Goal: Information Seeking & Learning: Learn about a topic

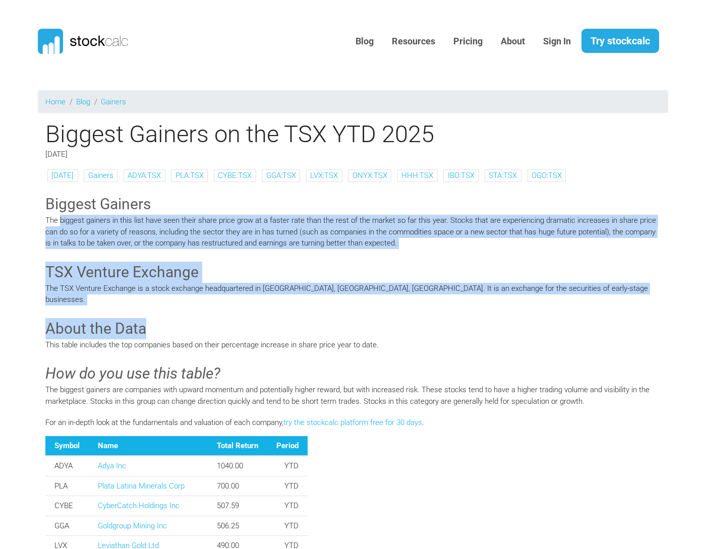
drag, startPoint x: 94, startPoint y: 229, endPoint x: 228, endPoint y: 313, distance: 157.6
click at [105, 384] on p "The biggest gainers are companies with upward momentum and potentially higher r…" at bounding box center [352, 395] width 615 height 23
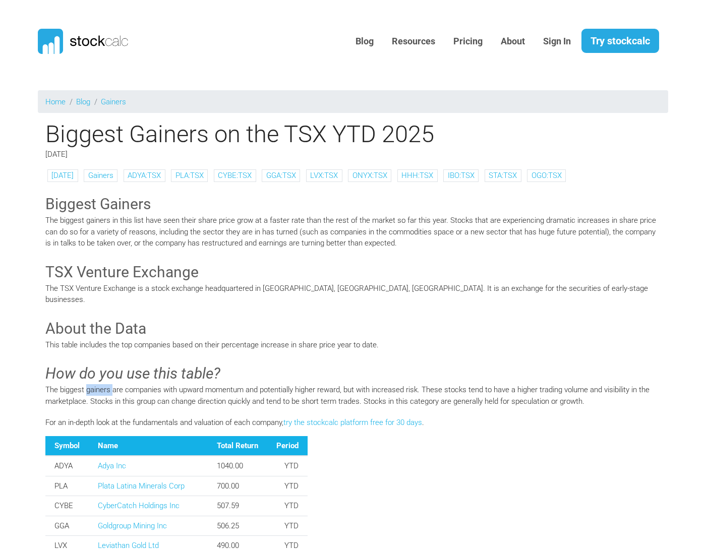
click at [105, 384] on p "The biggest gainers are companies with upward momentum and potentially higher r…" at bounding box center [352, 395] width 615 height 23
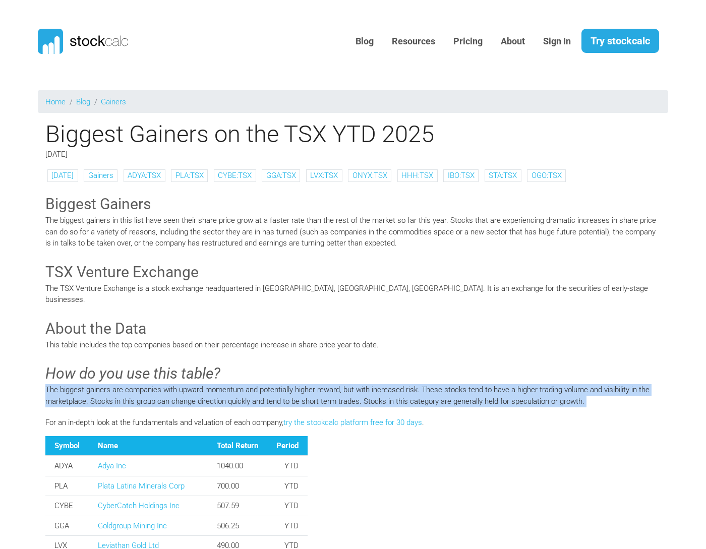
click at [105, 384] on p "The biggest gainers are companies with upward momentum and potentially higher r…" at bounding box center [352, 395] width 615 height 23
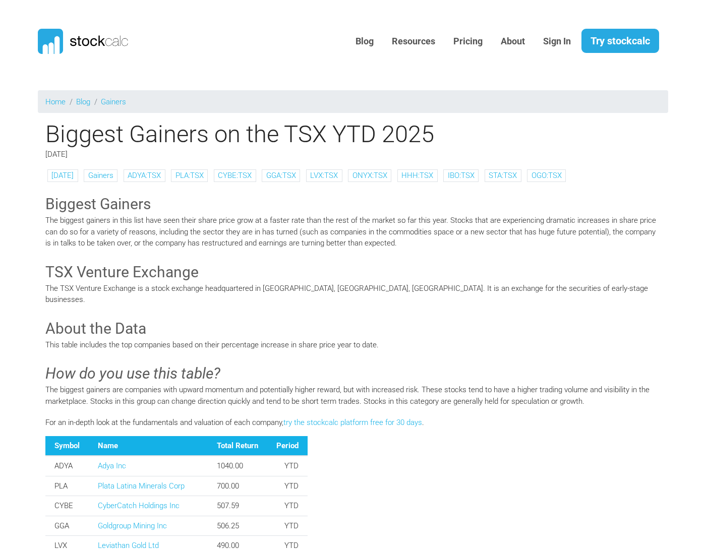
drag, startPoint x: 105, startPoint y: 383, endPoint x: 69, endPoint y: 288, distance: 101.3
click at [69, 288] on p "The TSX Venture Exchange is a stock exchange headquartered in [GEOGRAPHIC_DATA]…" at bounding box center [352, 294] width 615 height 23
click at [81, 339] on p "This table includes the top companies based on their percentage increase in sha…" at bounding box center [352, 345] width 615 height 12
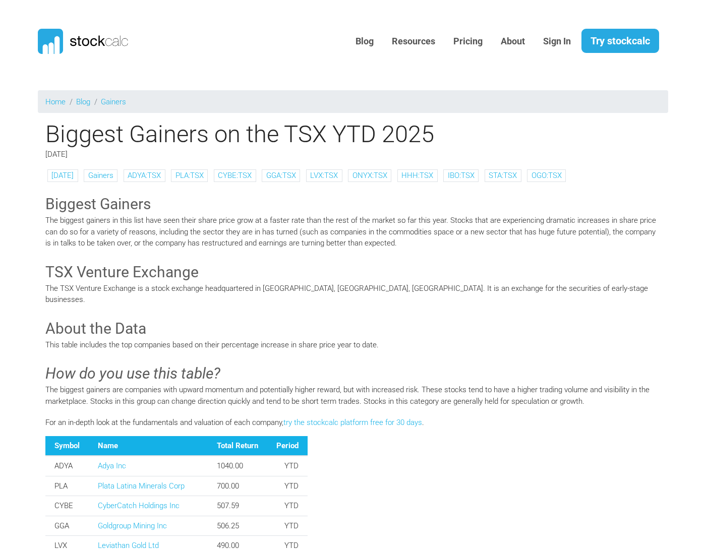
drag, startPoint x: 81, startPoint y: 334, endPoint x: 77, endPoint y: 377, distance: 43.5
click at [77, 384] on p "The biggest gainers are companies with upward momentum and potentially higher r…" at bounding box center [352, 395] width 615 height 23
click at [124, 394] on p "The biggest gainers are companies with upward momentum and potentially higher r…" at bounding box center [352, 395] width 615 height 23
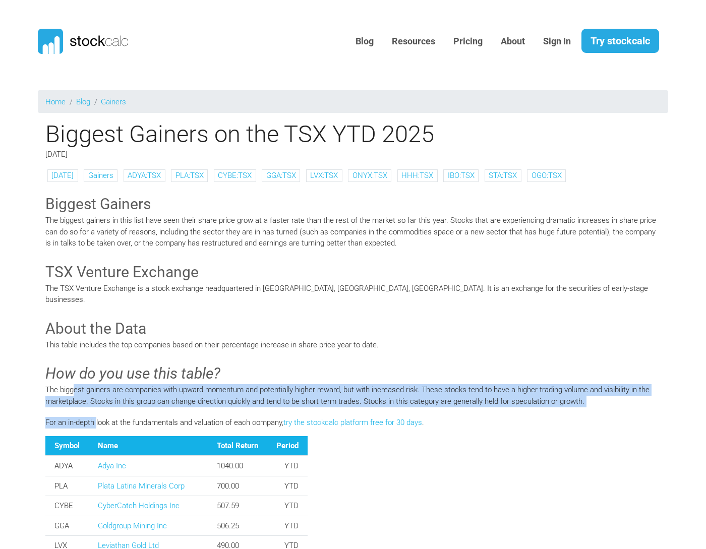
drag, startPoint x: 75, startPoint y: 380, endPoint x: 96, endPoint y: 408, distance: 35.7
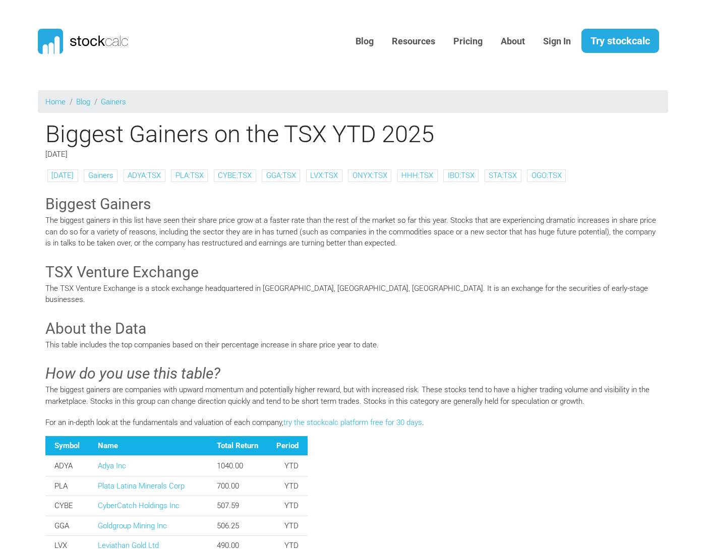
drag, startPoint x: 96, startPoint y: 408, endPoint x: 149, endPoint y: 410, distance: 52.5
click at [149, 417] on p "For an in-depth look at the fundamentals and valuation of each company, try the…" at bounding box center [352, 423] width 615 height 12
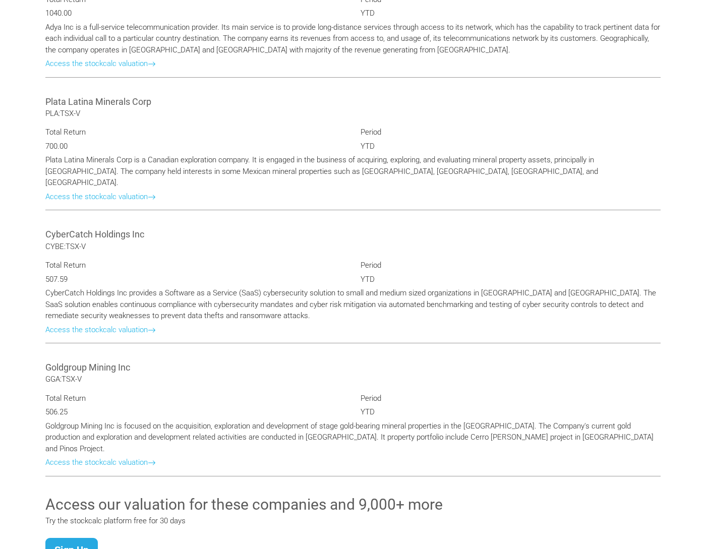
scroll to position [857, 0]
